Goal: Task Accomplishment & Management: Use online tool/utility

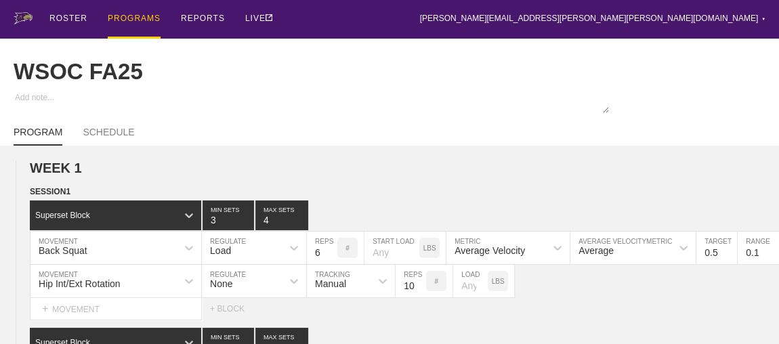
click at [134, 14] on div "PROGRAMS" at bounding box center [134, 19] width 53 height 39
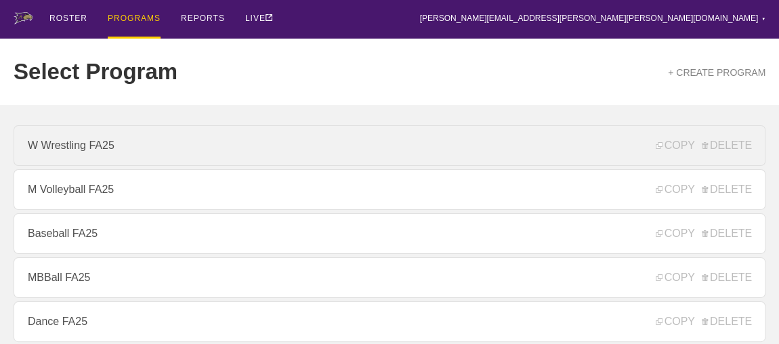
scroll to position [246, 0]
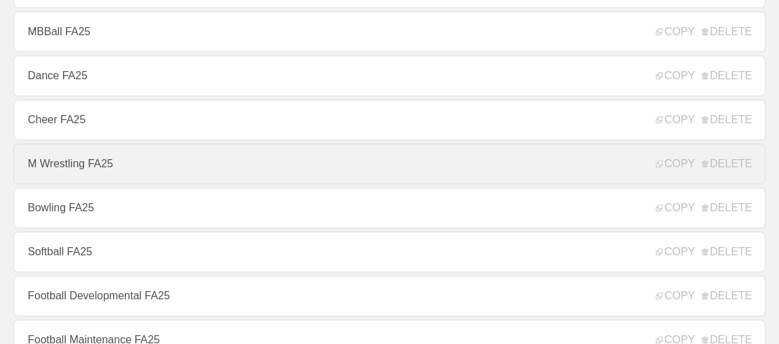
click at [92, 165] on link "M Wrestling FA25" at bounding box center [389, 164] width 751 height 41
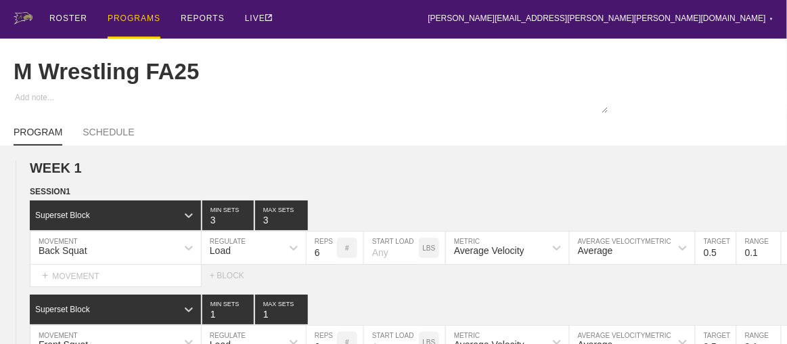
type textarea "x"
type input "M Wrestling FA25"
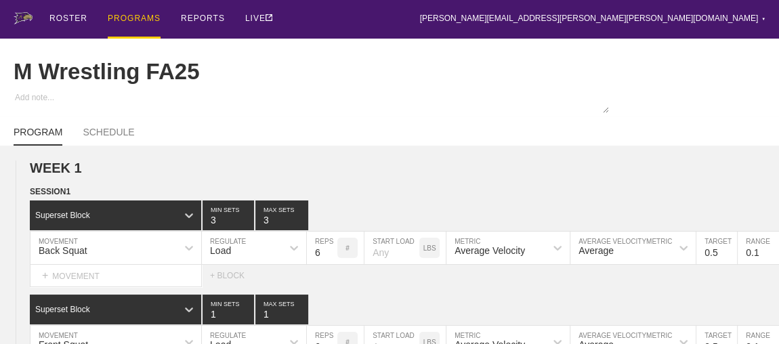
click at [135, 17] on div "PROGRAMS" at bounding box center [134, 19] width 53 height 39
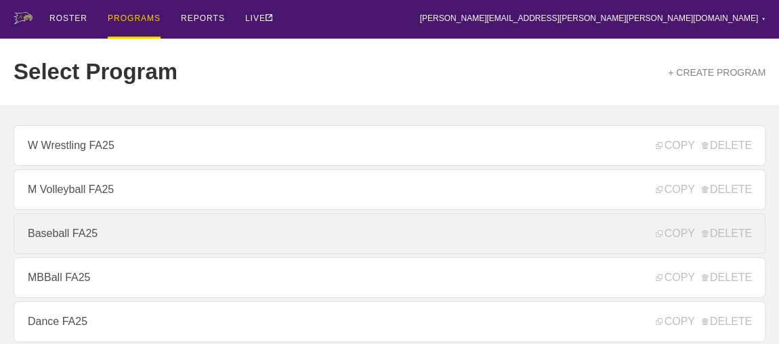
click at [59, 247] on link "Baseball FA25" at bounding box center [389, 233] width 751 height 41
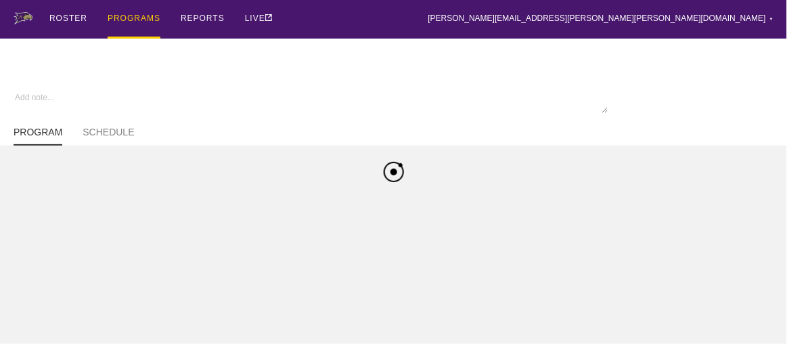
type textarea "x"
type input "Baseball FA25"
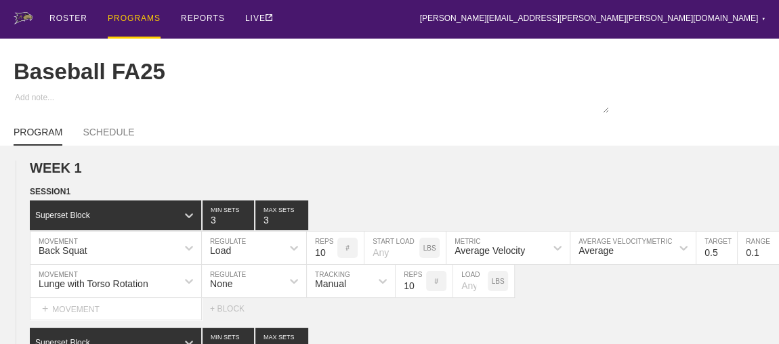
click at [128, 18] on div "PROGRAMS" at bounding box center [134, 19] width 53 height 39
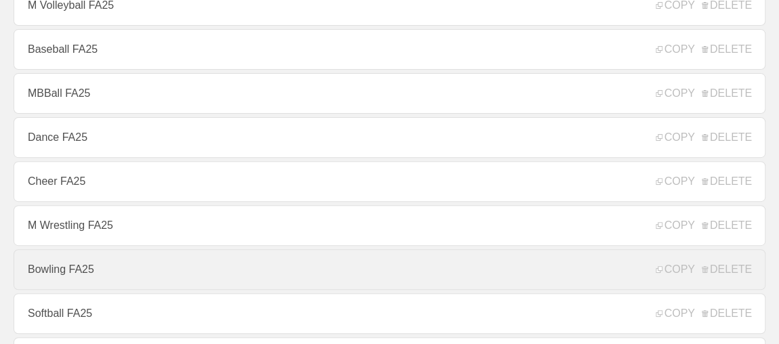
scroll to position [431, 0]
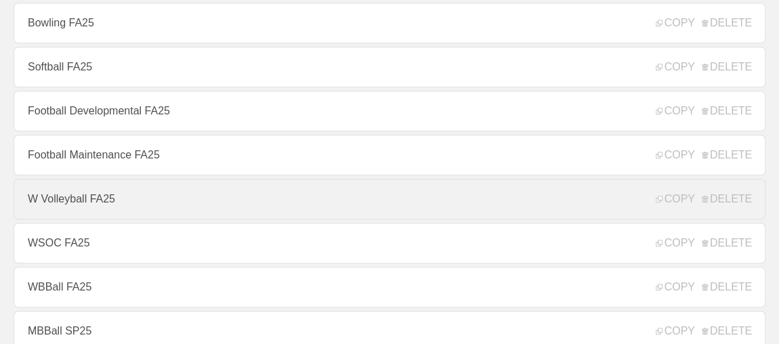
click at [75, 212] on link "W Volleyball FA25" at bounding box center [389, 199] width 751 height 41
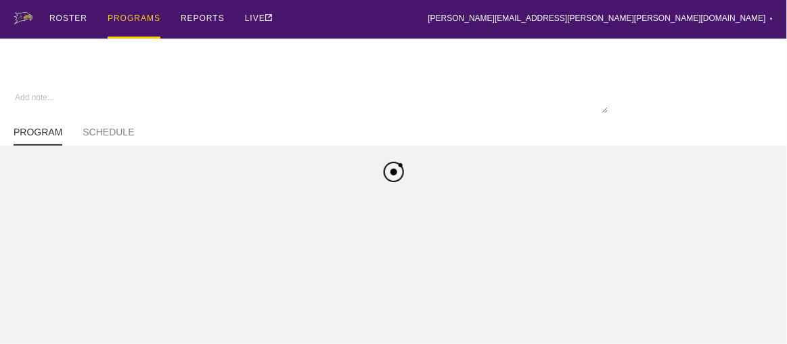
type textarea "x"
type input "W Volleyball FA25"
